Goal: Task Accomplishment & Management: Complete application form

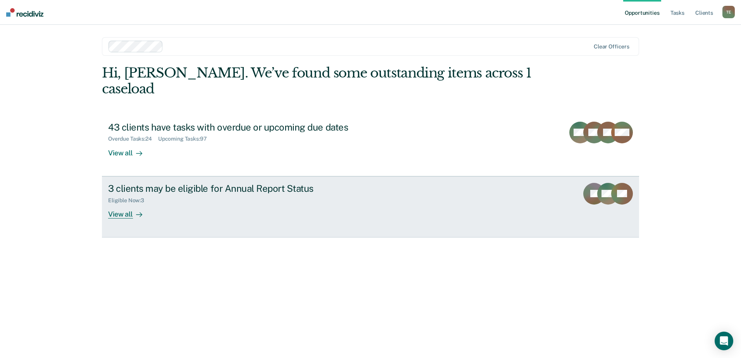
click at [126, 203] on div "View all" at bounding box center [129, 210] width 43 height 15
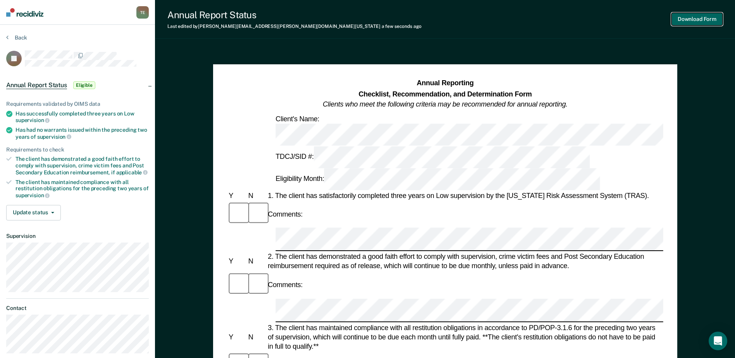
click at [701, 19] on button "Download Form" at bounding box center [696, 19] width 51 height 13
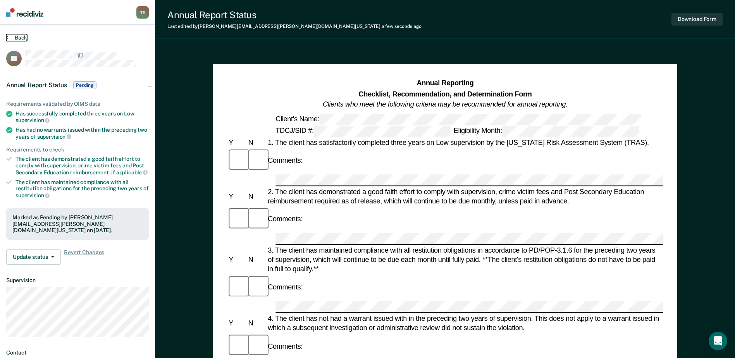
click at [7, 36] on icon at bounding box center [7, 37] width 2 height 6
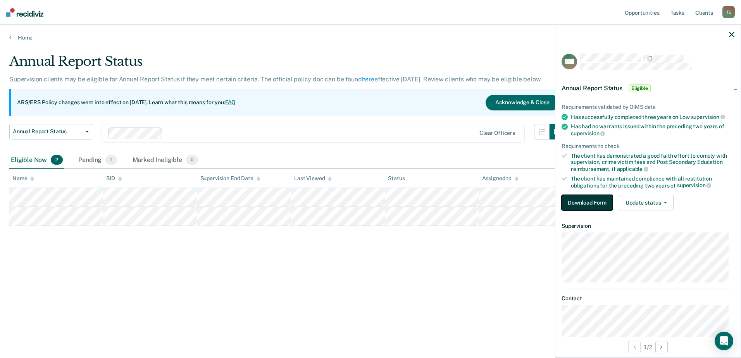
click at [600, 203] on button "Download Form" at bounding box center [586, 202] width 51 height 15
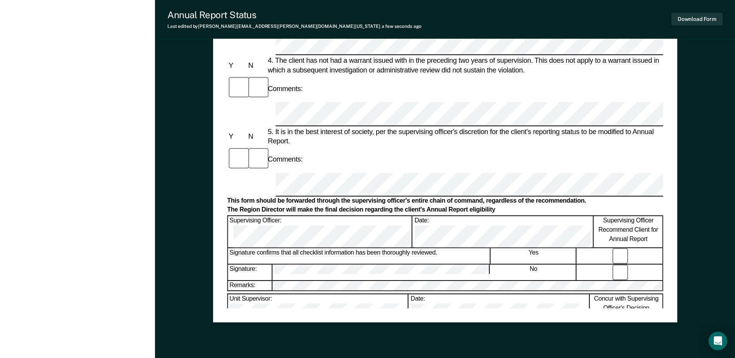
scroll to position [349, 0]
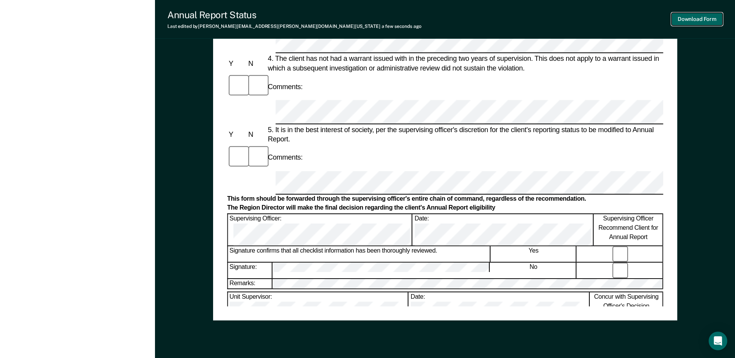
click at [689, 19] on button "Download Form" at bounding box center [696, 19] width 51 height 13
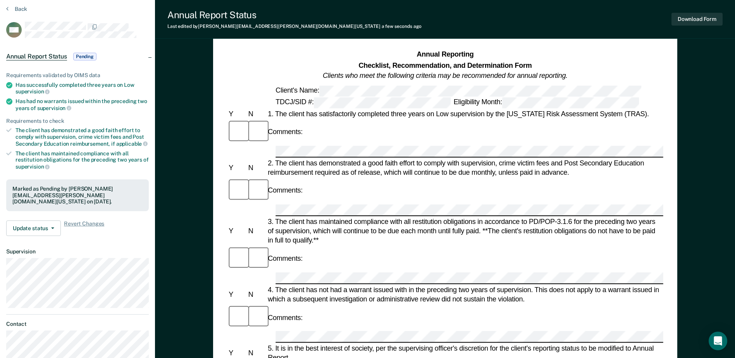
scroll to position [0, 0]
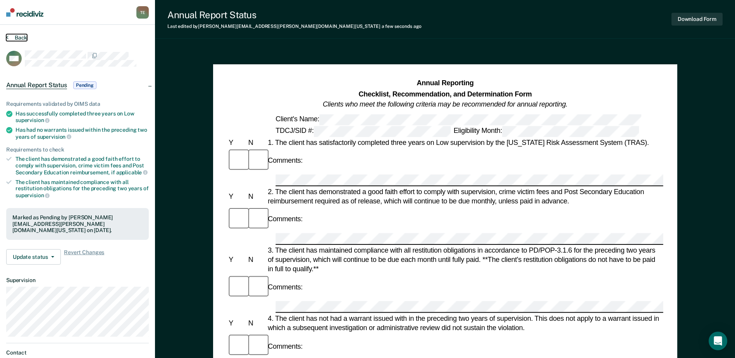
click at [6, 39] on icon at bounding box center [7, 37] width 2 height 6
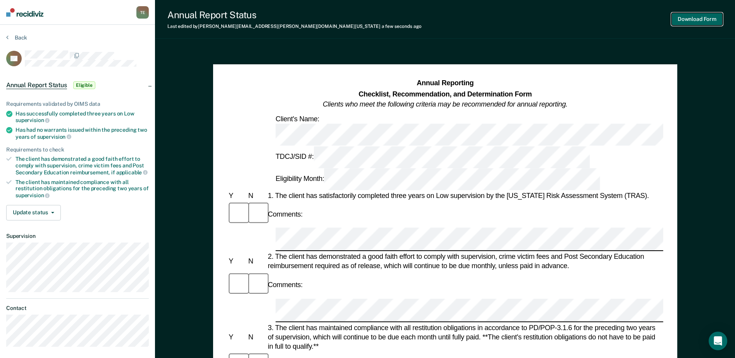
click at [693, 21] on button "Download Form" at bounding box center [696, 19] width 51 height 13
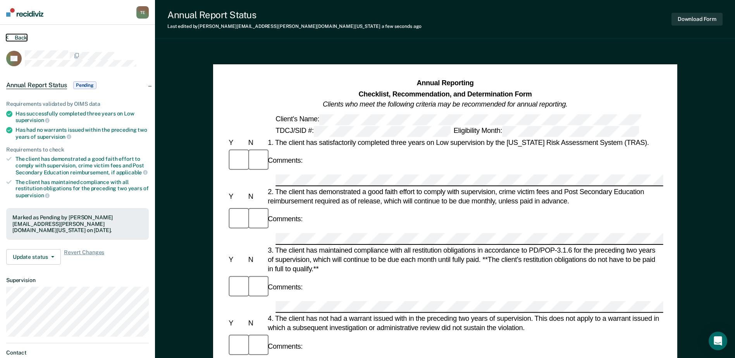
click at [6, 39] on icon at bounding box center [7, 37] width 2 height 6
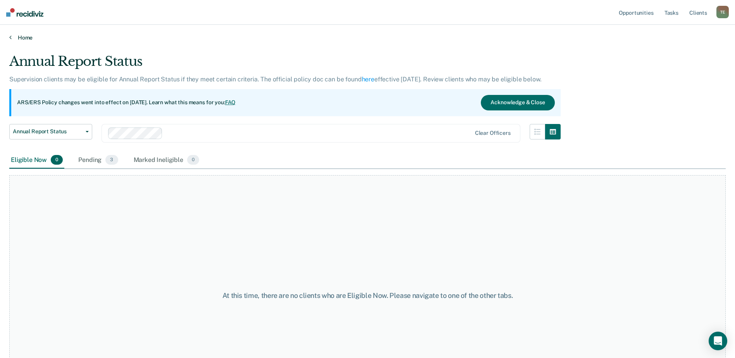
click at [12, 36] on link "Home" at bounding box center [367, 37] width 716 height 7
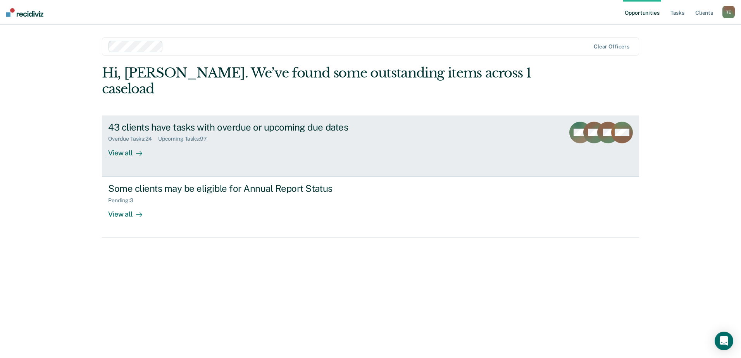
click at [219, 132] on div "43 clients have tasks with overdue or upcoming due dates Overdue Tasks : 24 Upc…" at bounding box center [253, 140] width 291 height 36
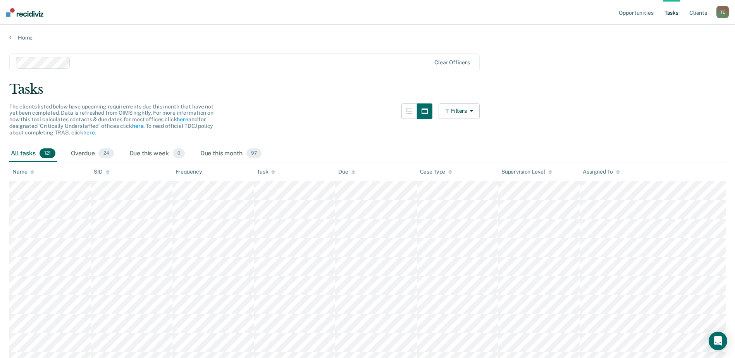
drag, startPoint x: 218, startPoint y: 135, endPoint x: 306, endPoint y: 100, distance: 93.7
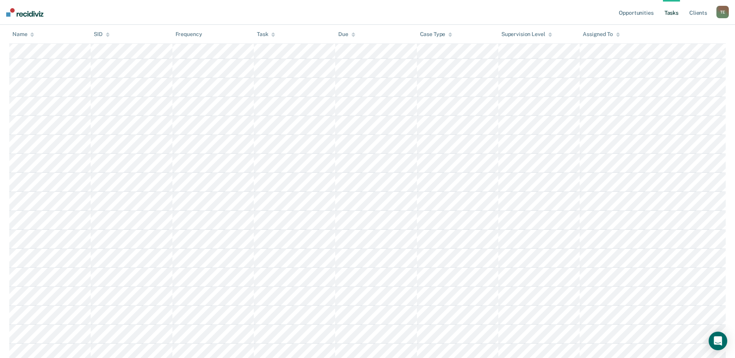
scroll to position [465, 0]
